Goal: Task Accomplishment & Management: Complete application form

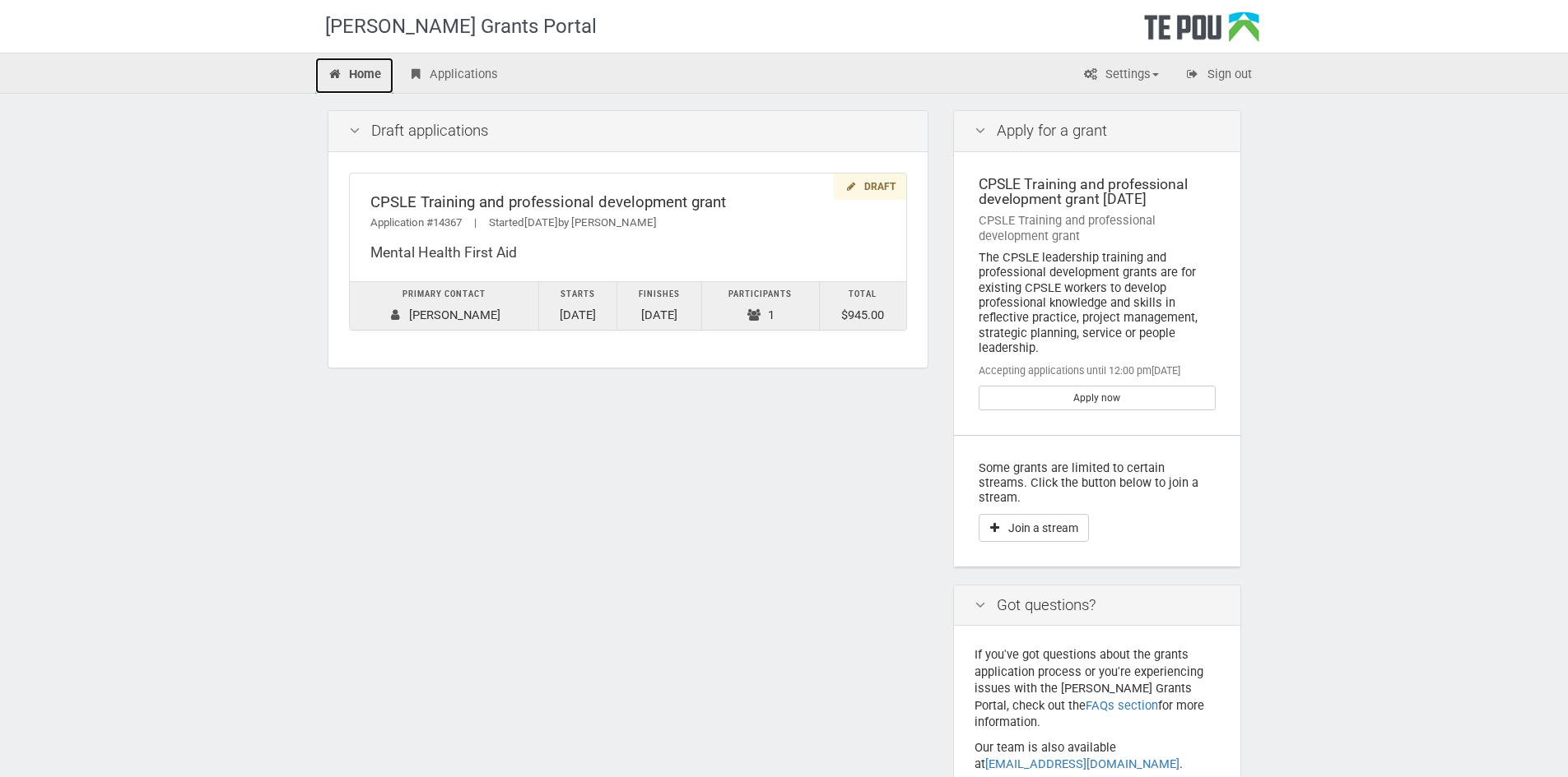
click at [337, 76] on icon at bounding box center [336, 75] width 16 height 12
click at [1084, 80] on icon at bounding box center [1091, 75] width 16 height 12
click at [1080, 104] on link "Profile" at bounding box center [1107, 109] width 130 height 24
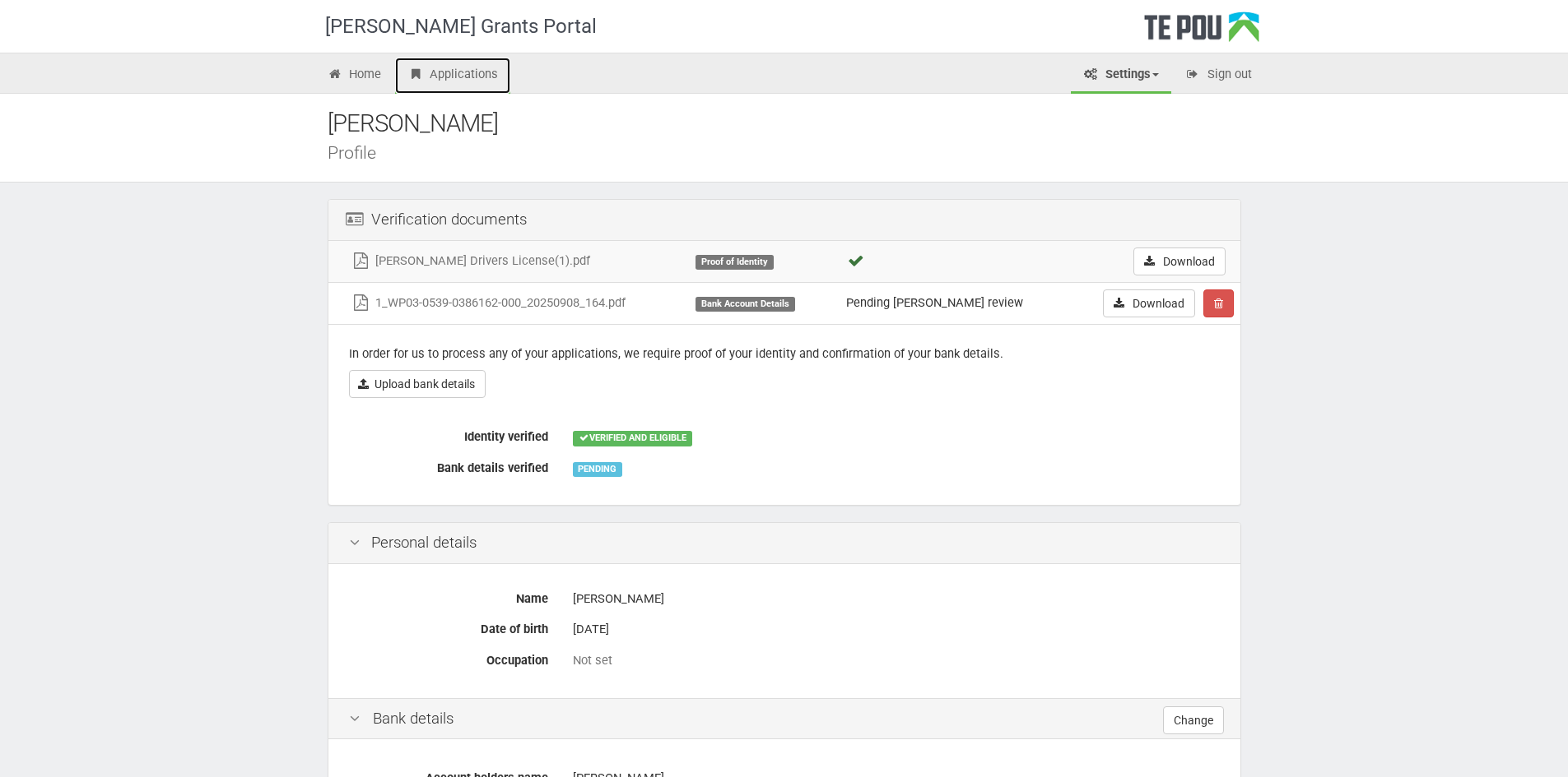
click at [480, 82] on link "Applications" at bounding box center [452, 76] width 115 height 36
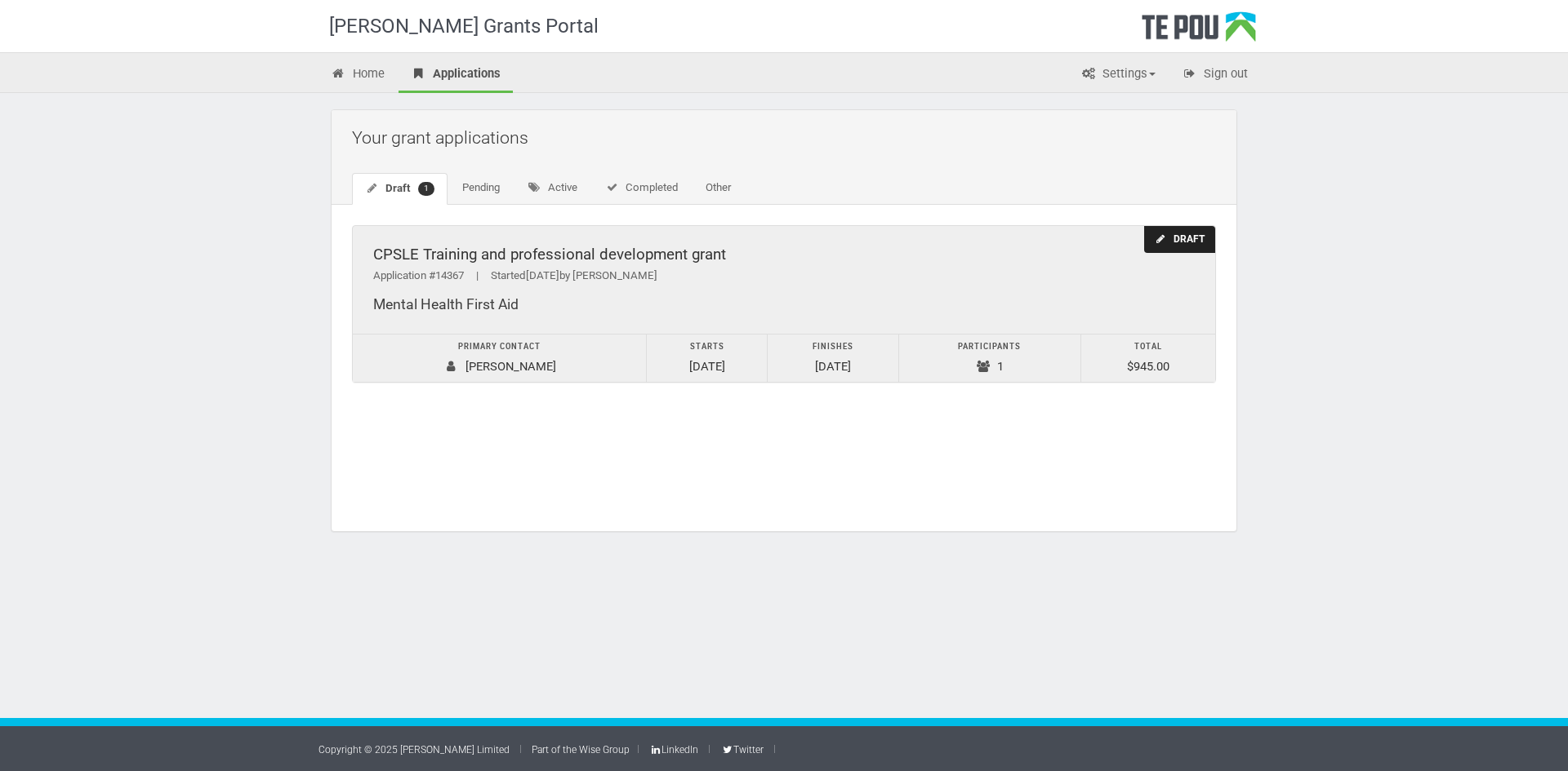
click at [575, 260] on div "CPSLE Training and professional development grant" at bounding box center [784, 255] width 822 height 17
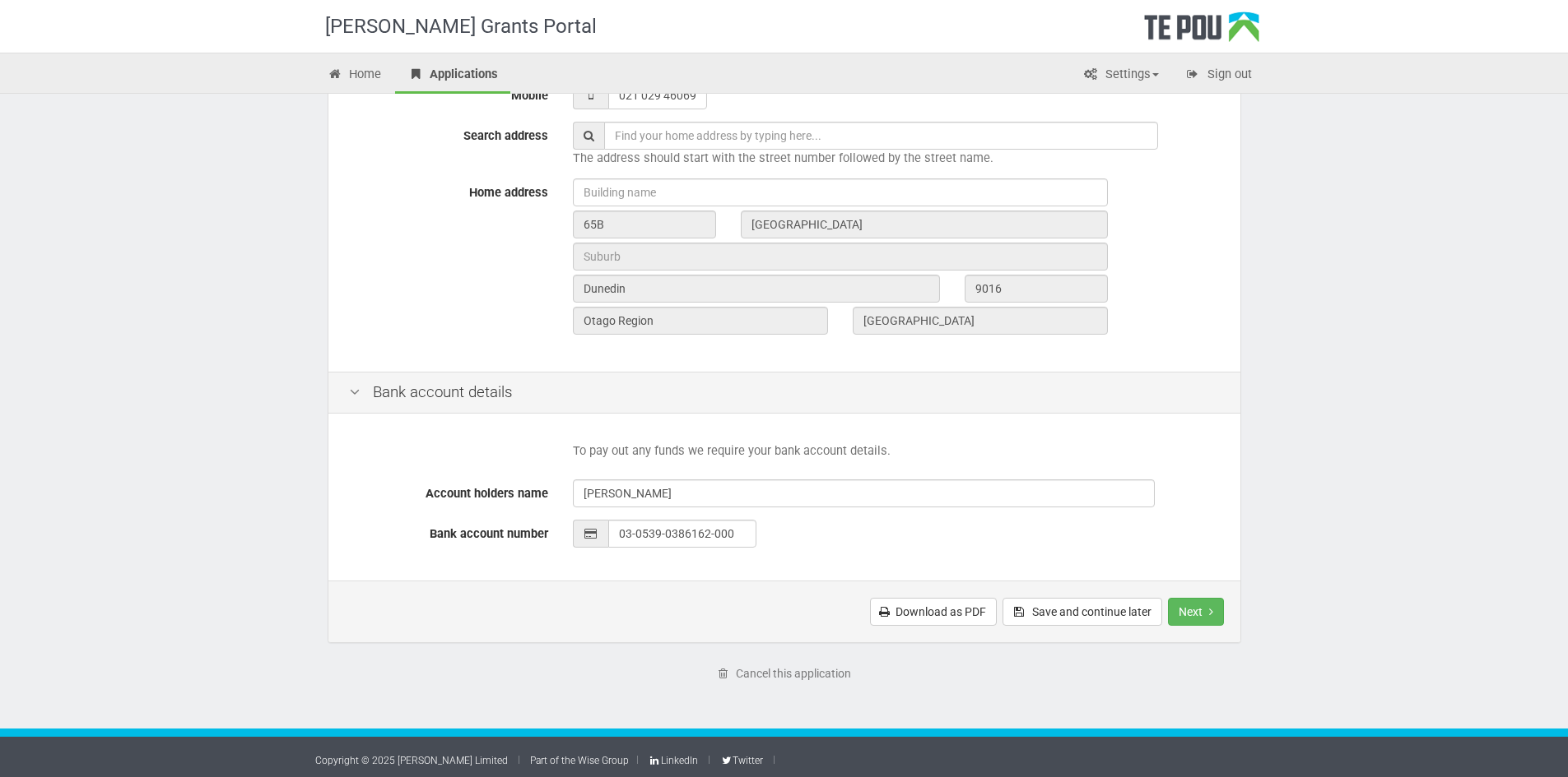
scroll to position [520, 0]
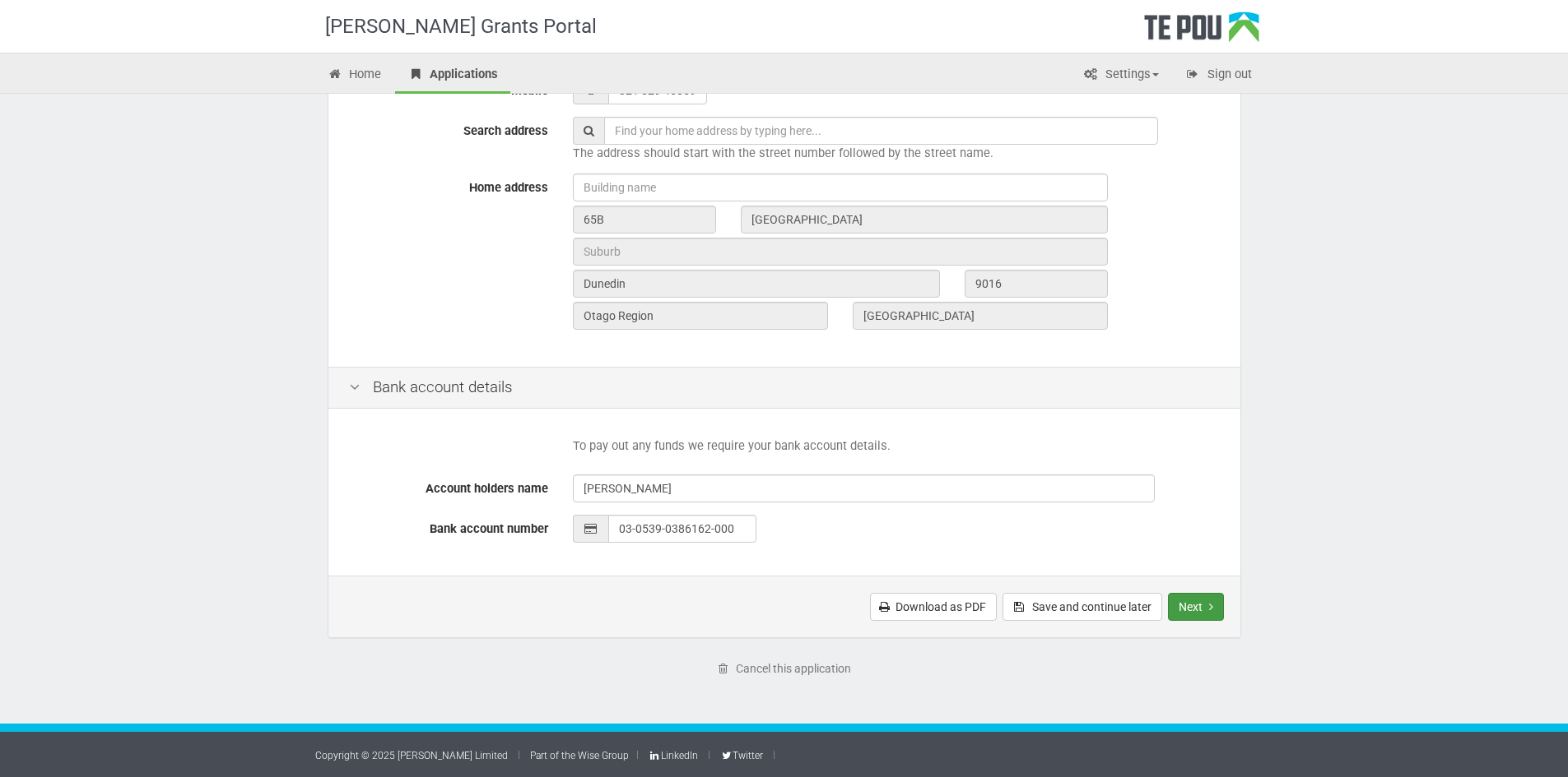
click at [1214, 610] on button "Next" at bounding box center [1196, 608] width 56 height 28
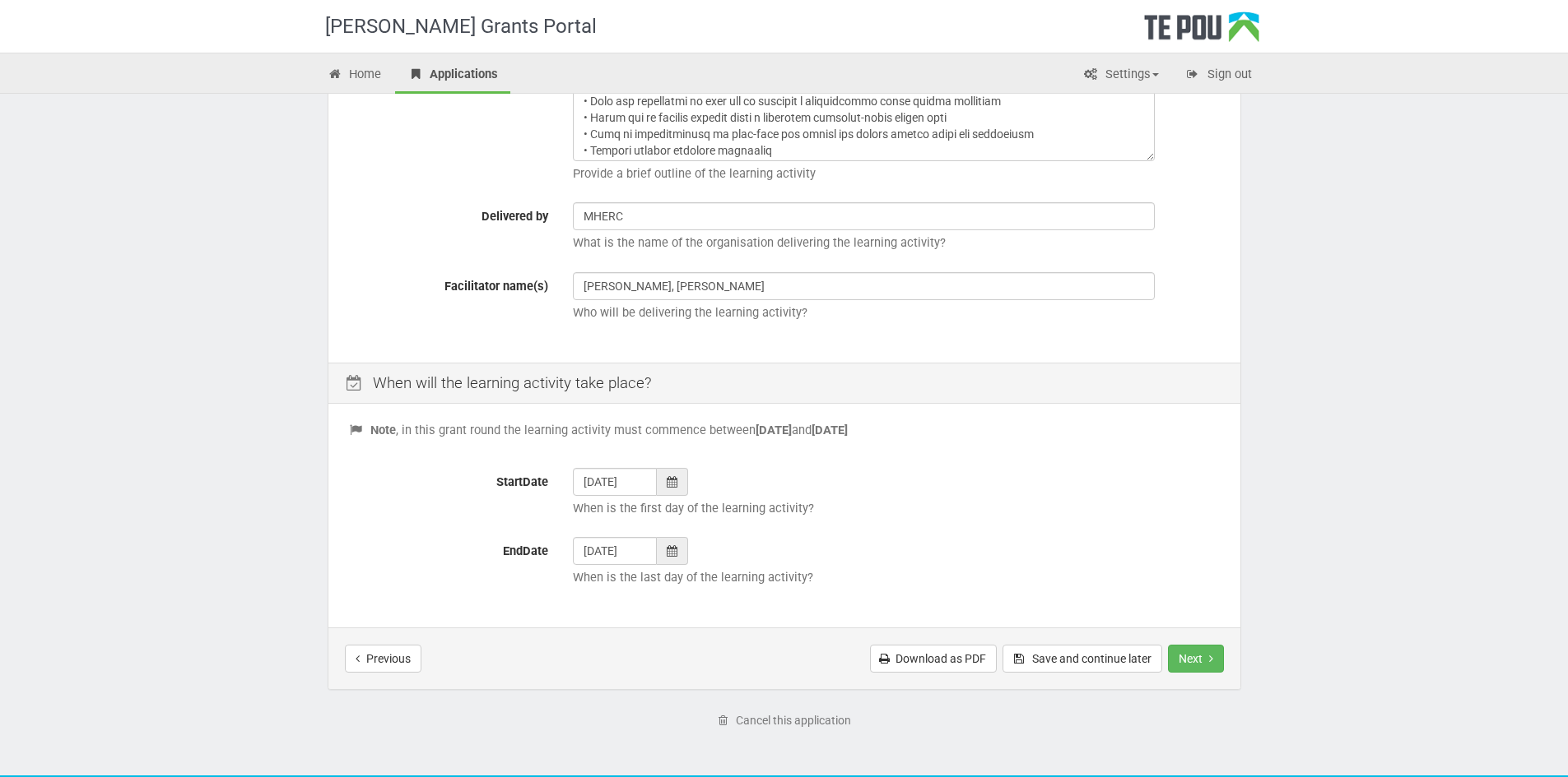
scroll to position [411, 0]
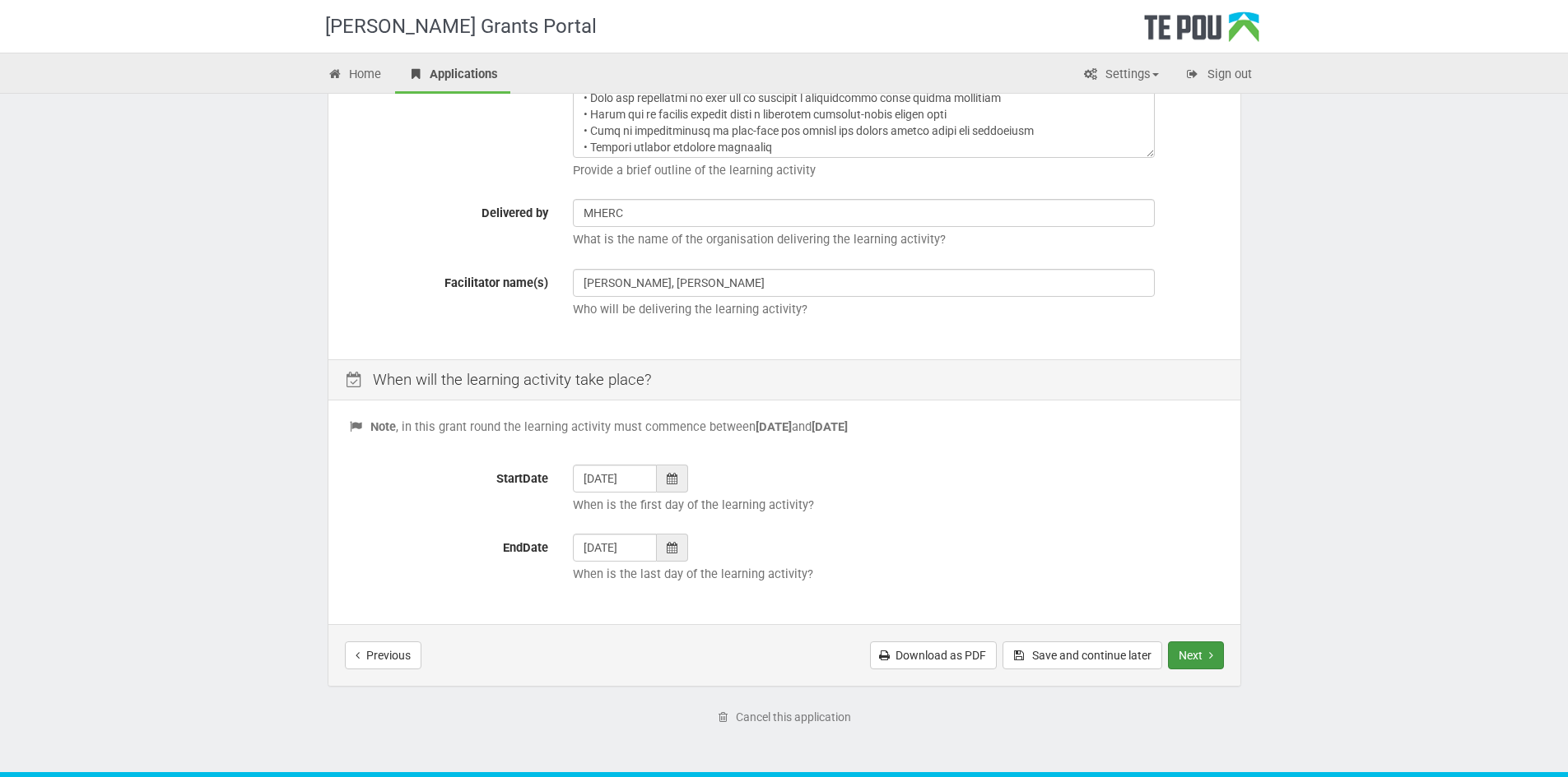
click at [1203, 650] on button "Next" at bounding box center [1196, 656] width 56 height 28
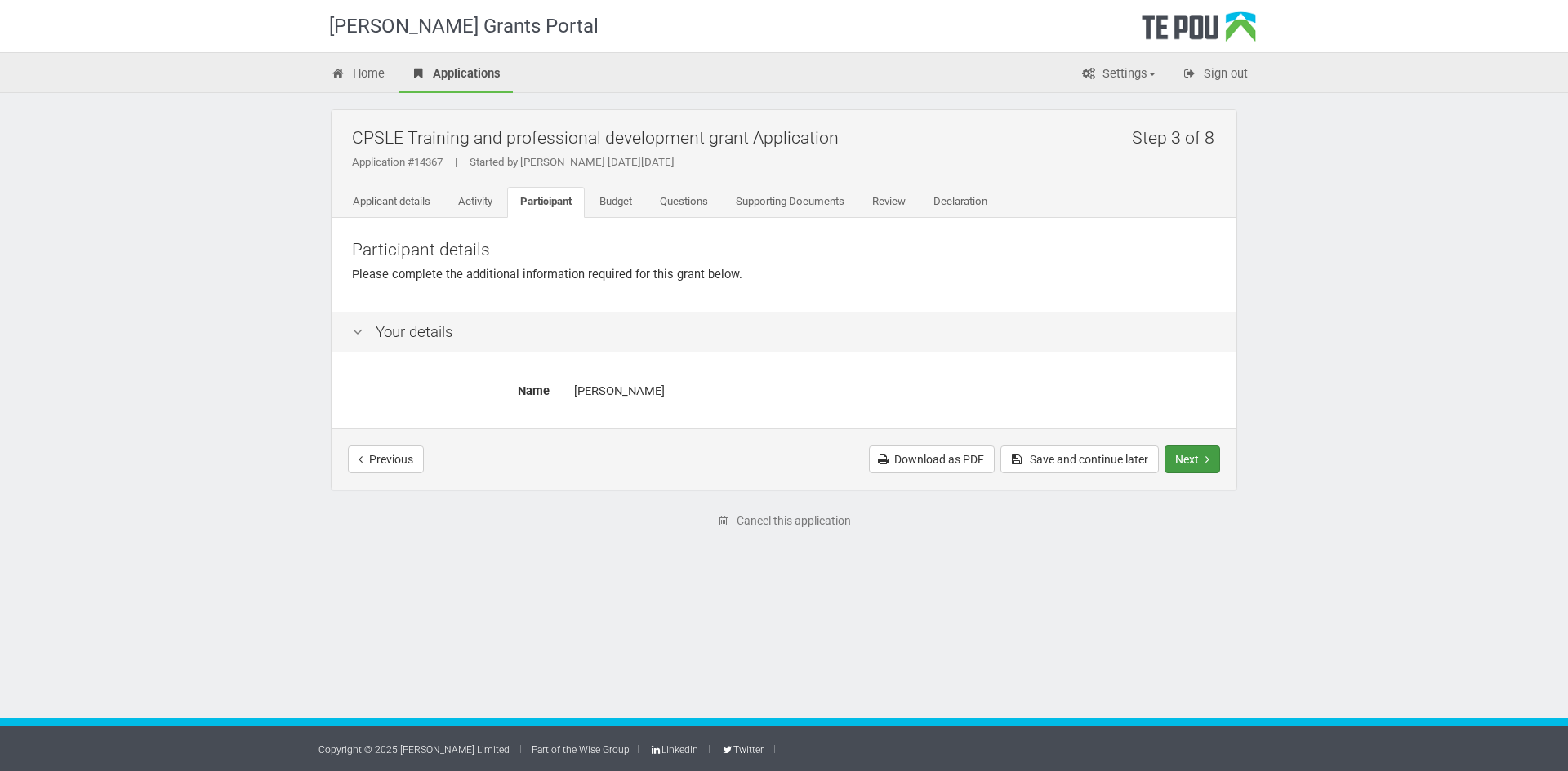
click at [1176, 457] on button "Next" at bounding box center [1192, 460] width 56 height 28
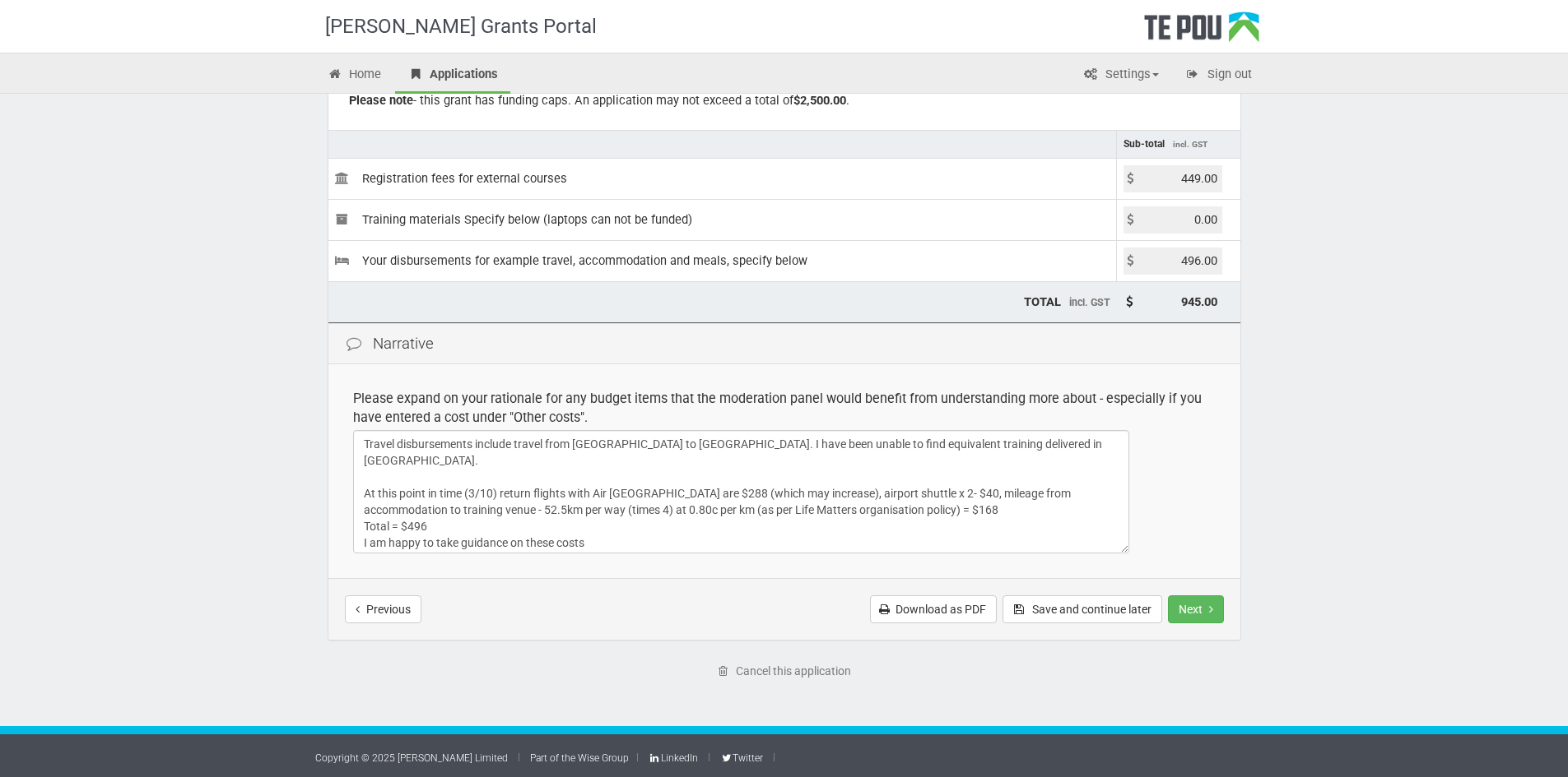
scroll to position [175, 0]
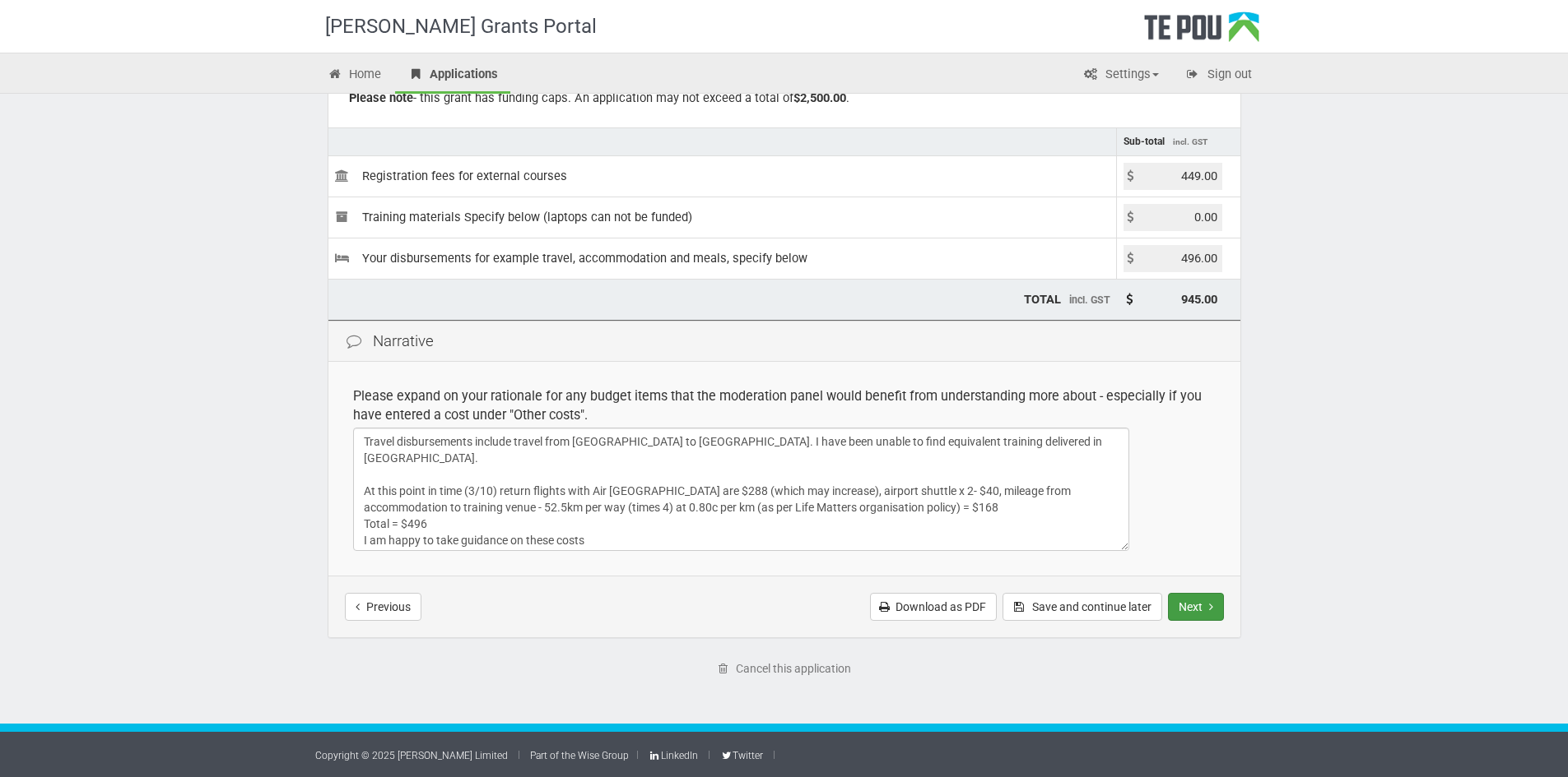
click at [1204, 608] on button "Next" at bounding box center [1196, 608] width 56 height 28
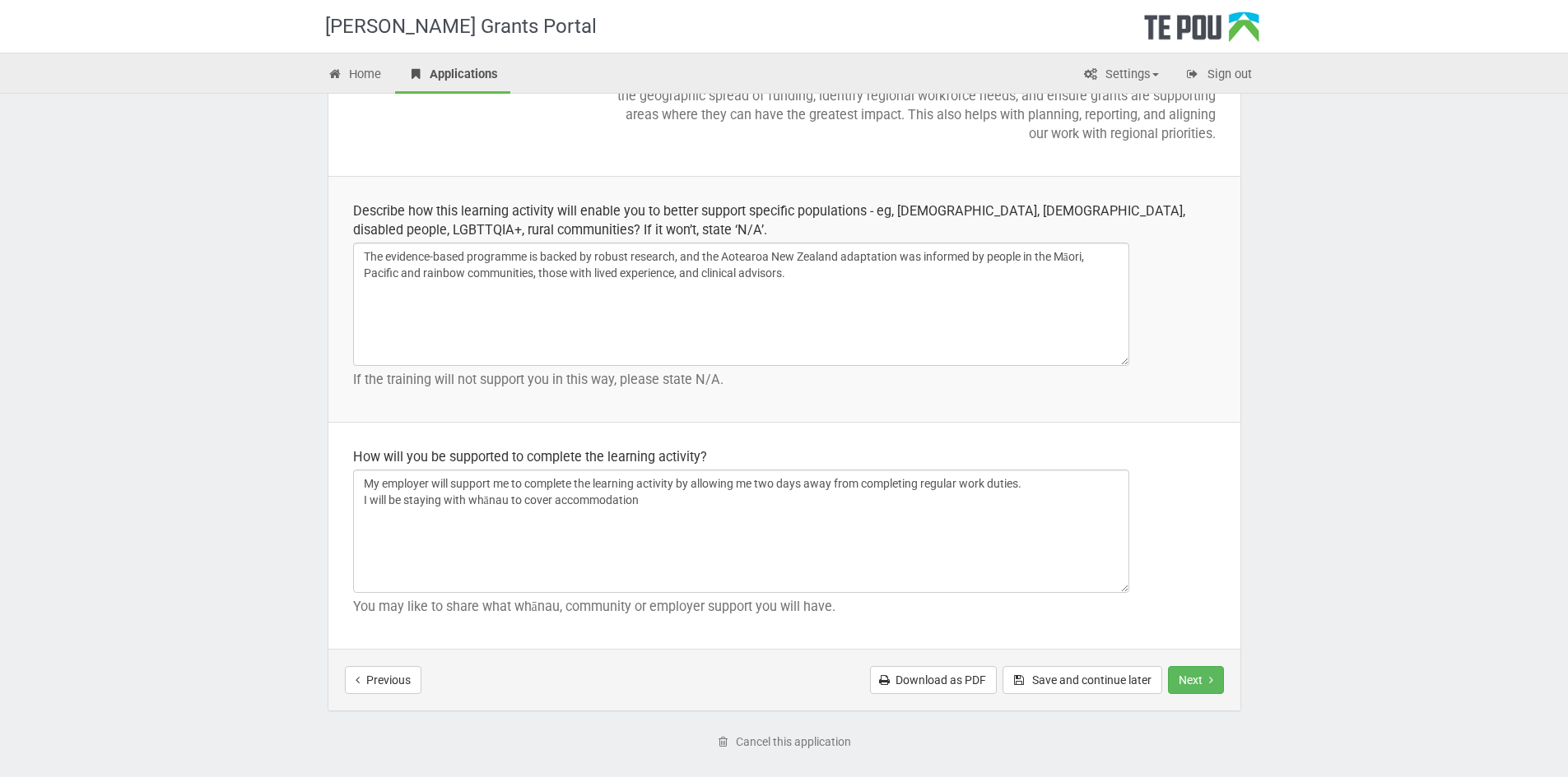
scroll to position [2284, 0]
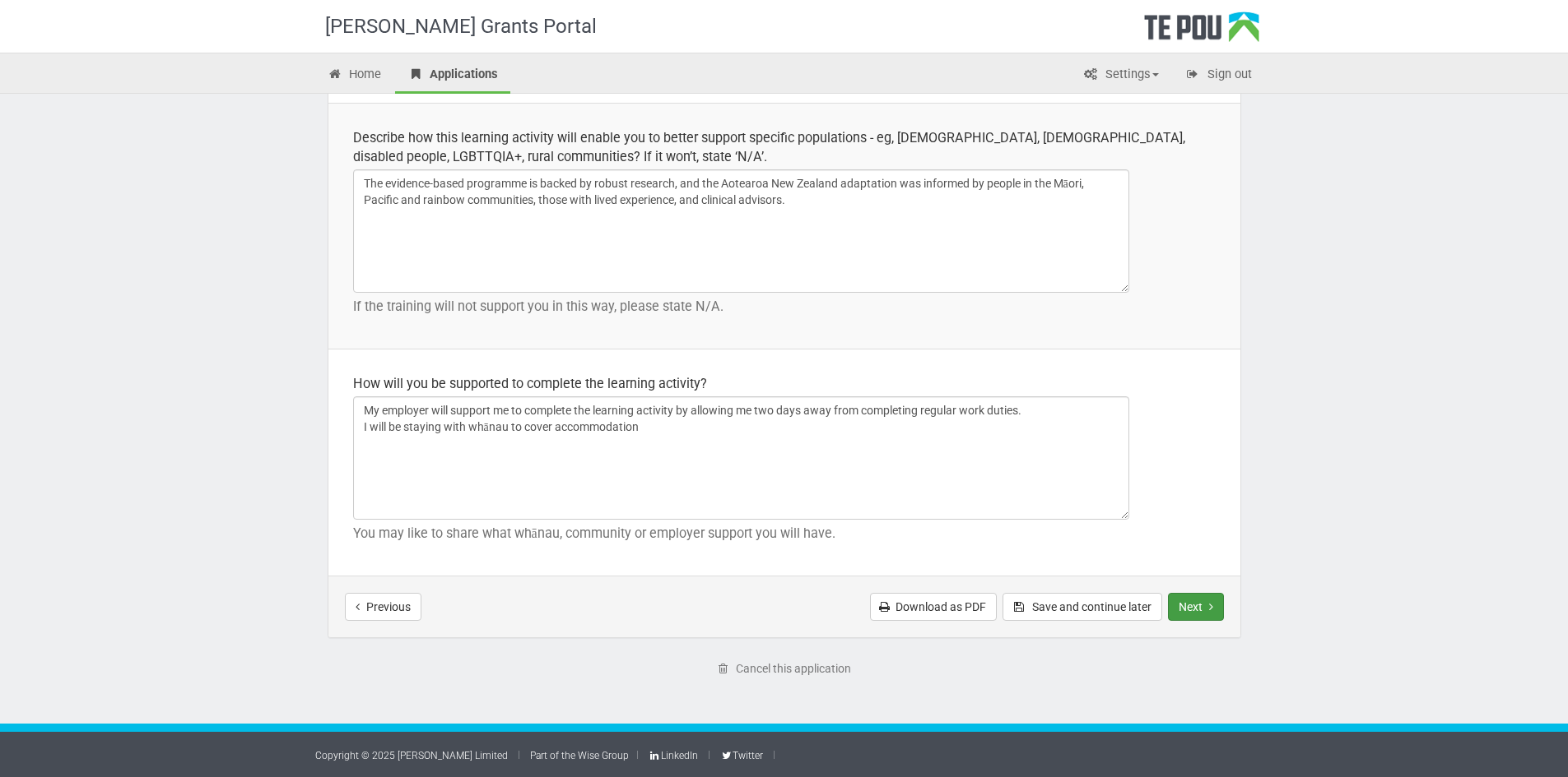
click at [1195, 601] on button "Next" at bounding box center [1196, 608] width 56 height 28
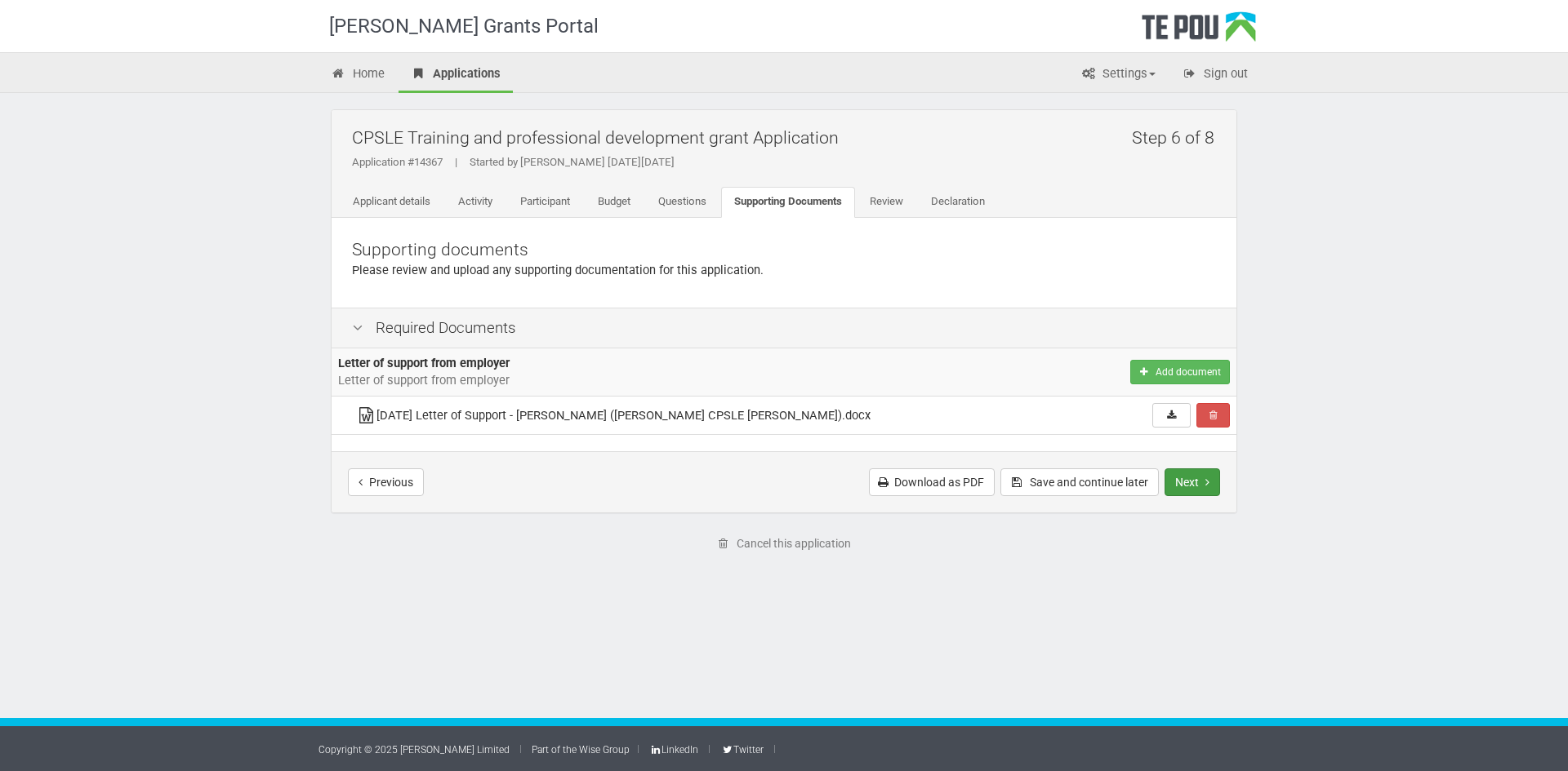
click at [1192, 477] on button "Next" at bounding box center [1192, 483] width 56 height 28
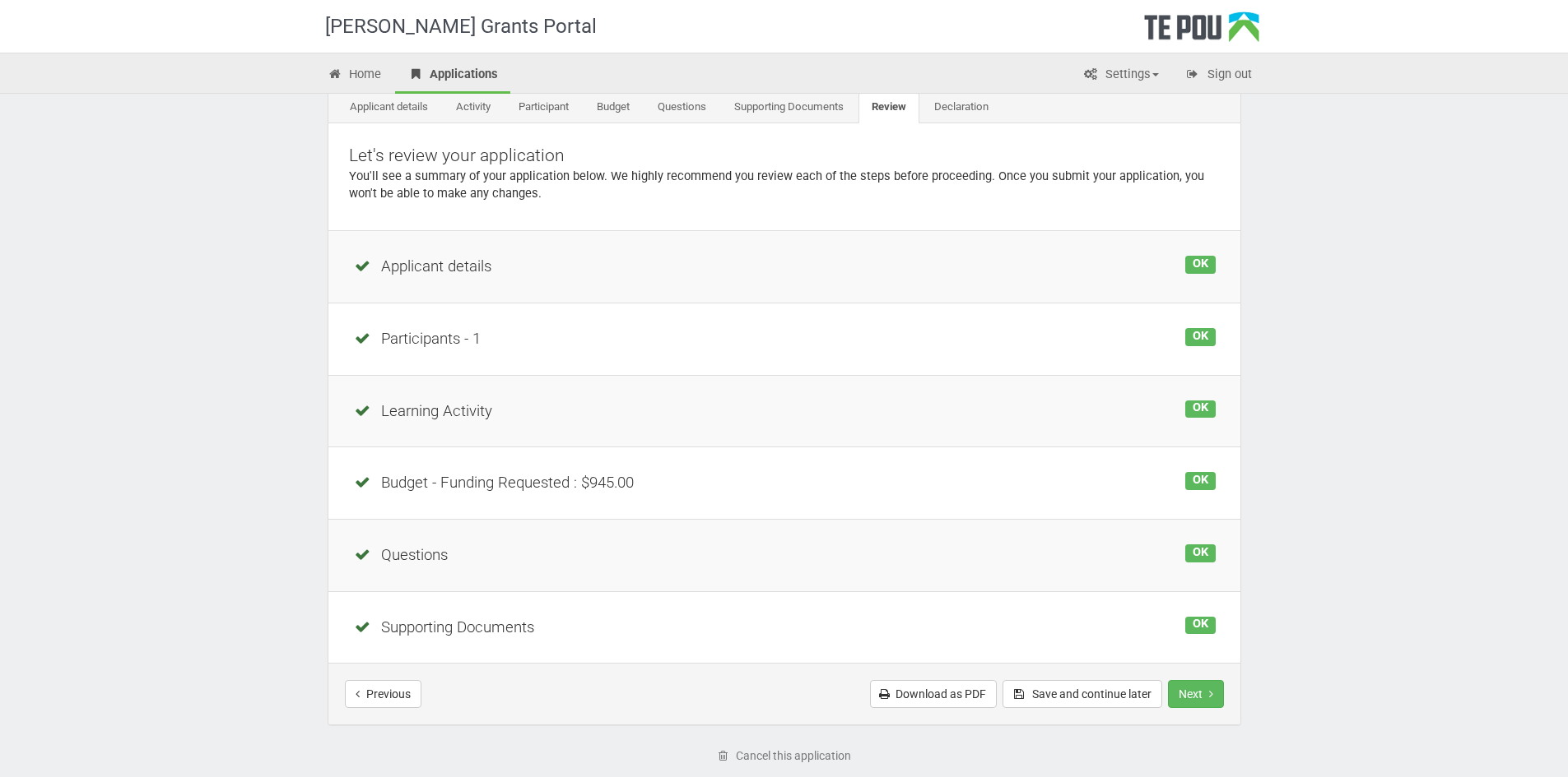
scroll to position [183, 0]
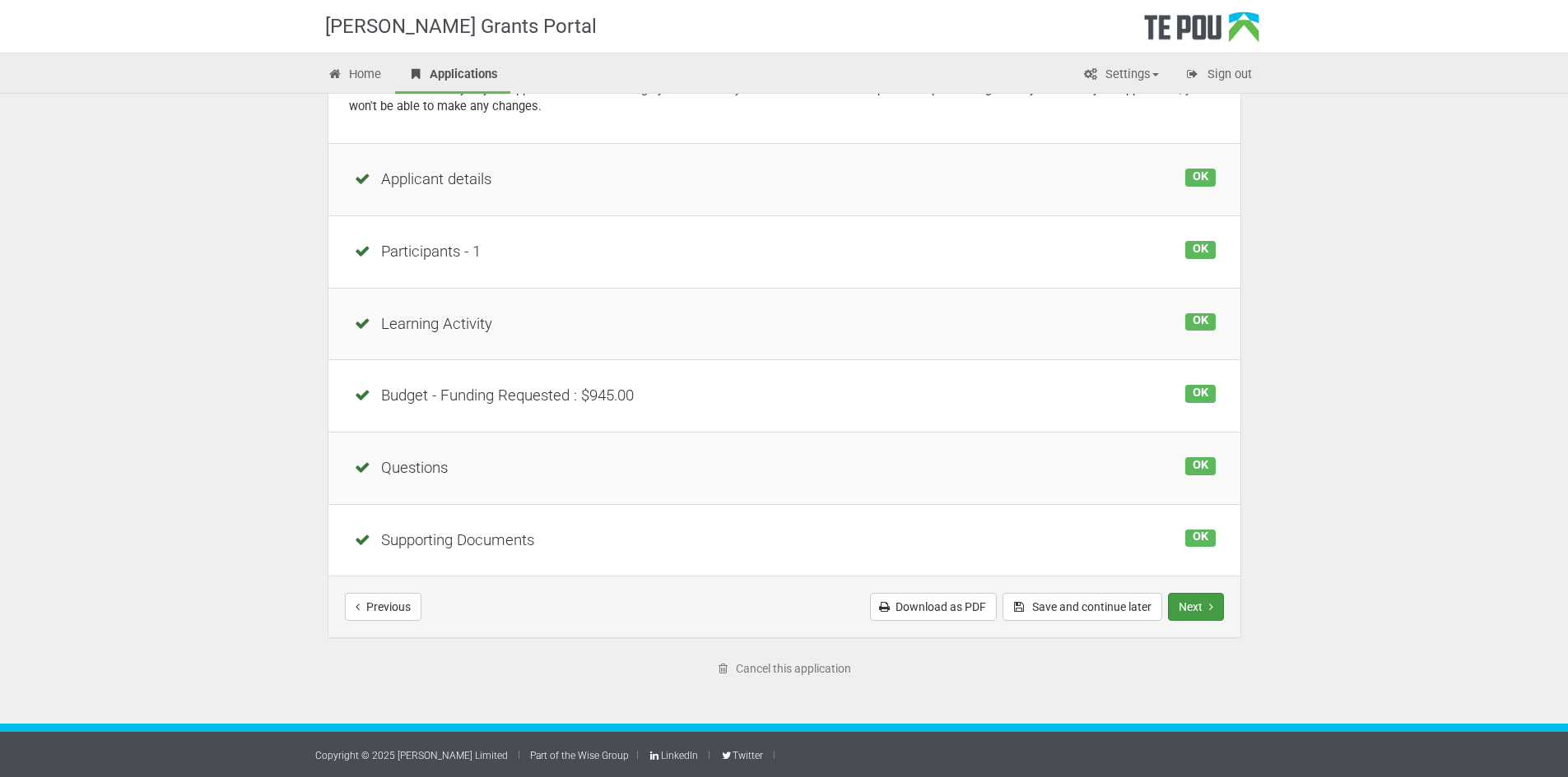
click at [1189, 604] on button "Next" at bounding box center [1196, 608] width 56 height 28
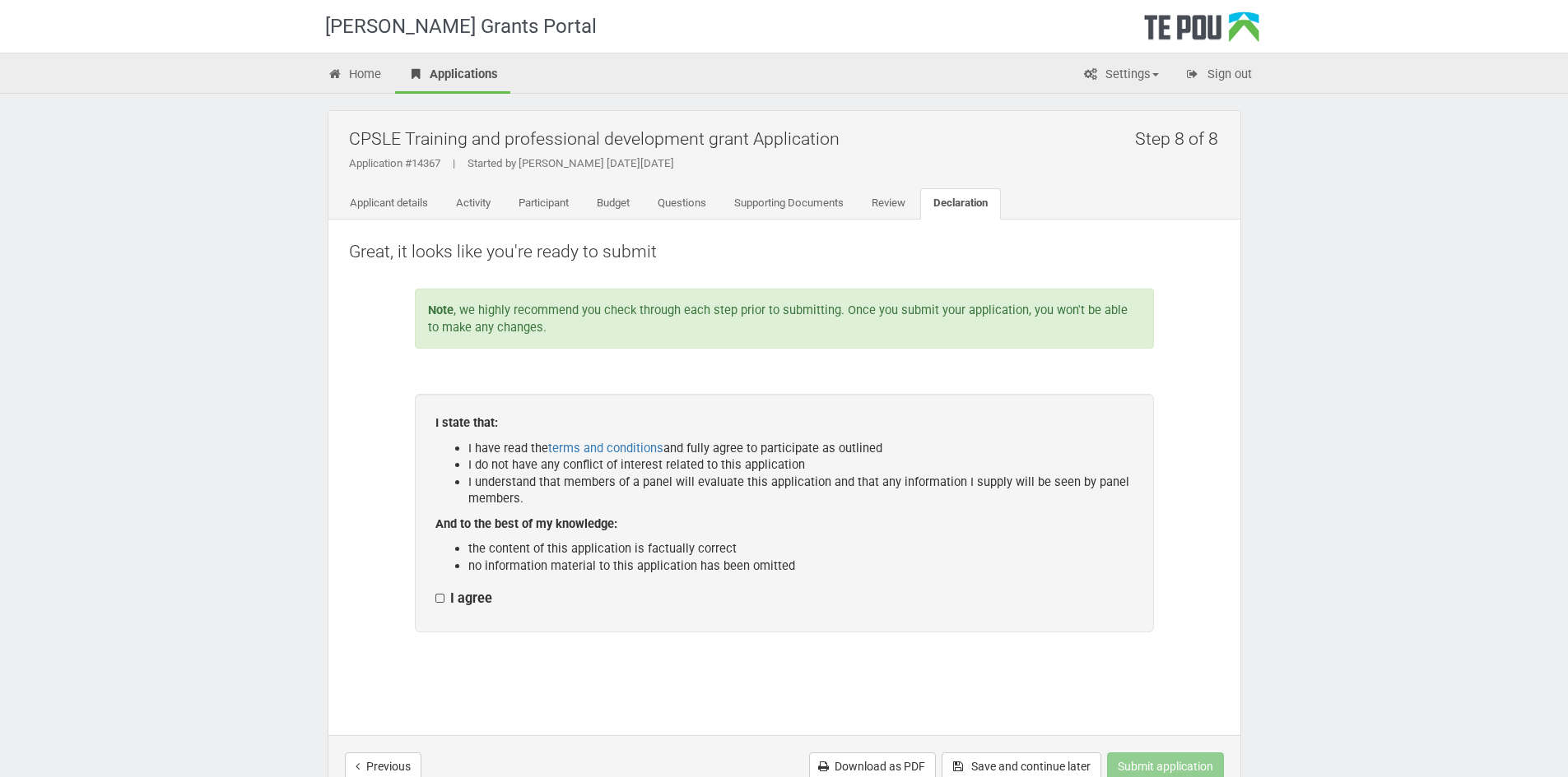
click at [450, 586] on div "I state that: I have read the terms and conditions and fully agree to participa…" at bounding box center [784, 514] width 739 height 239
click at [451, 601] on label "I agree" at bounding box center [464, 600] width 57 height 18
click at [436, 591] on input "I agree" at bounding box center [435, 590] width 1 height 1
checkbox input "true"
click at [1150, 760] on button "Submit application" at bounding box center [1165, 766] width 117 height 28
